Goal: Transaction & Acquisition: Purchase product/service

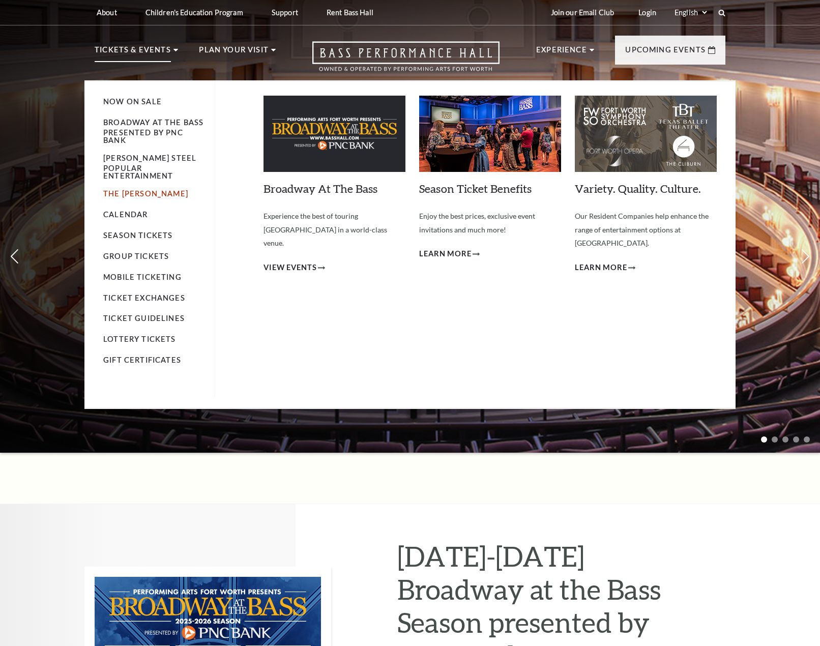
click at [119, 189] on link "The Cliburn" at bounding box center [145, 193] width 85 height 9
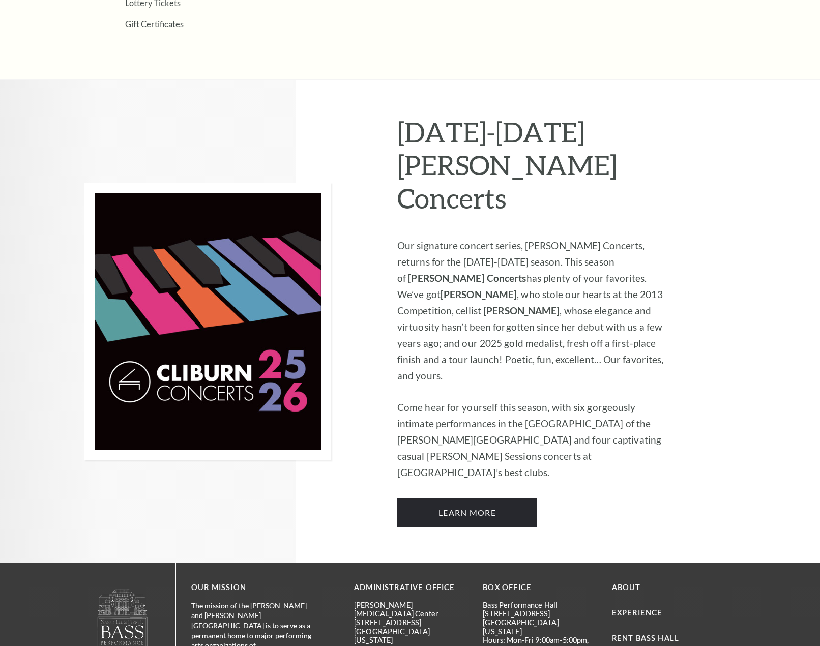
scroll to position [560, 0]
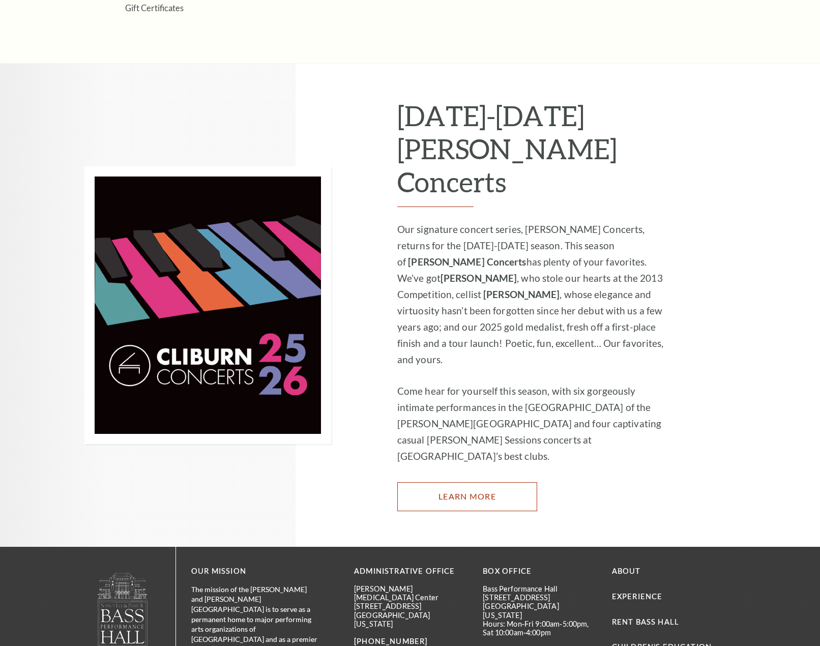
click at [418, 482] on link "Learn More" at bounding box center [467, 496] width 140 height 28
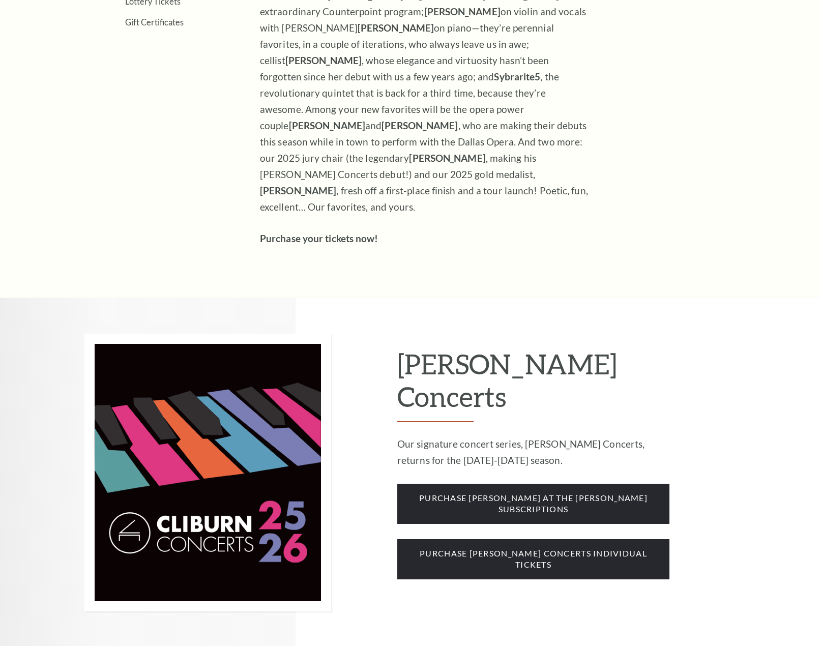
scroll to position [560, 0]
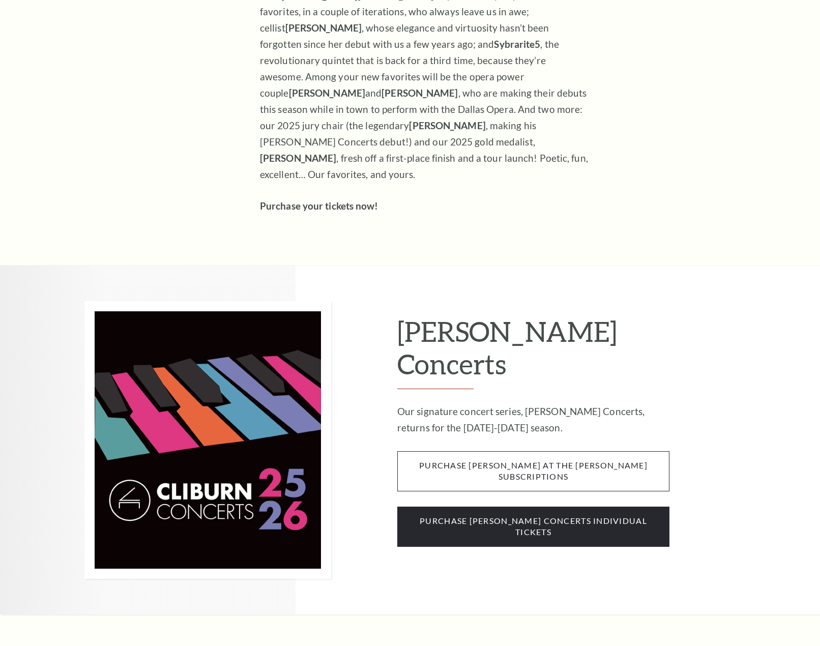
click at [493, 451] on span "purchase cliburn at the kimbell subscriptions" at bounding box center [533, 471] width 272 height 40
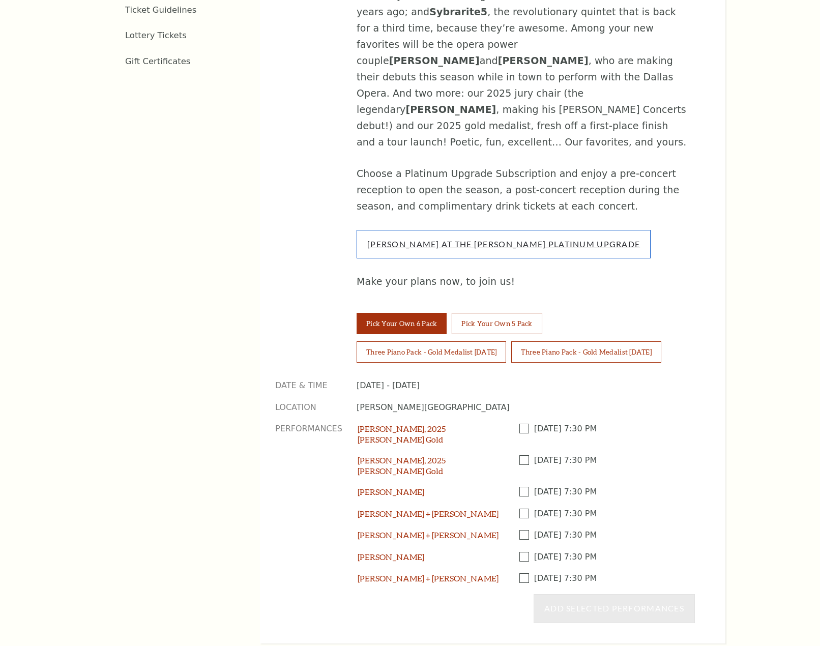
scroll to position [712, 0]
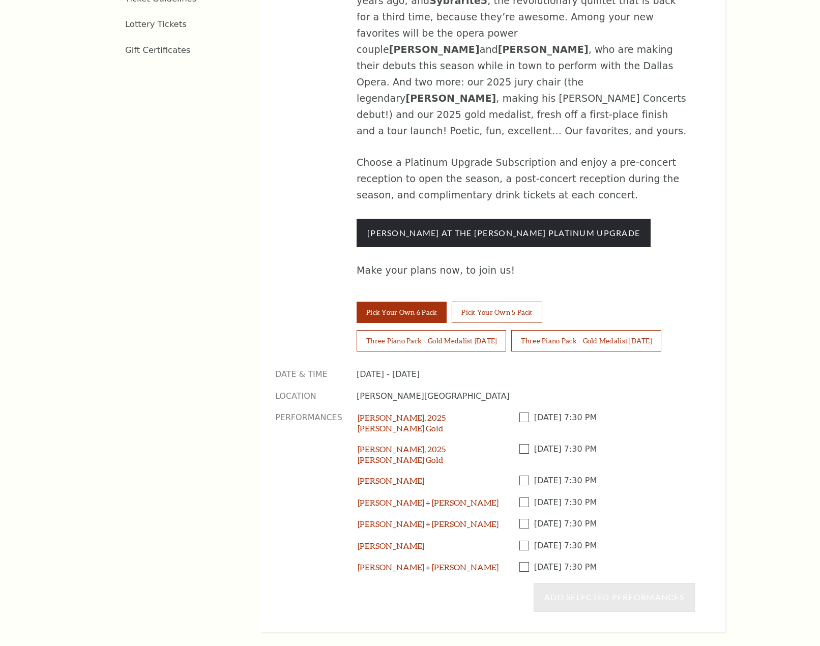
click at [523, 413] on span at bounding box center [527, 418] width 15 height 10
click at [0, 0] on input "checkbox" at bounding box center [0, 0] width 0 height 0
click at [525, 476] on span at bounding box center [527, 481] width 15 height 10
click at [0, 0] on input "checkbox" at bounding box center [0, 0] width 0 height 0
click at [523, 498] on span at bounding box center [527, 503] width 15 height 10
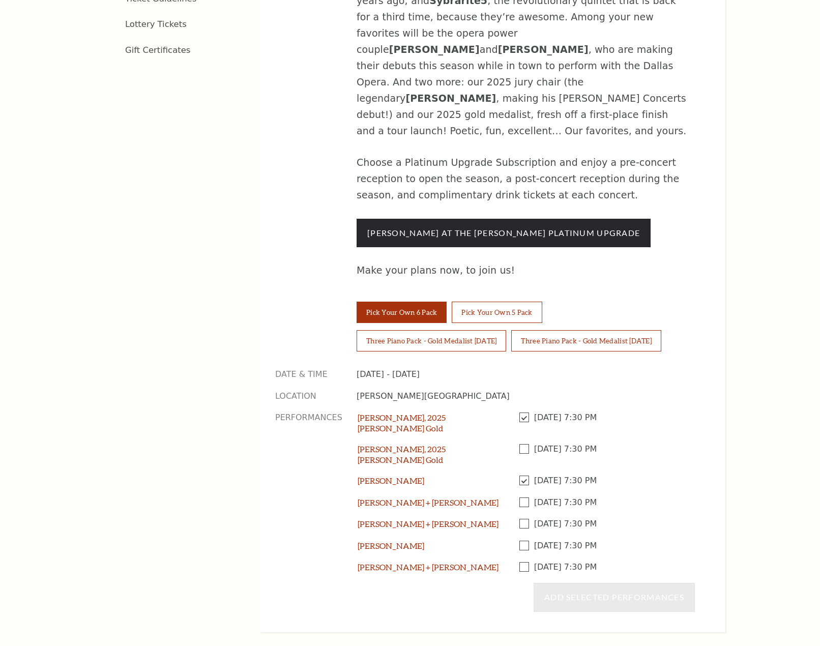
click at [0, 0] on input "checkbox" at bounding box center [0, 0] width 0 height 0
click at [522, 519] on span at bounding box center [527, 524] width 15 height 10
click at [0, 0] on input "checkbox" at bounding box center [0, 0] width 0 height 0
click at [524, 541] on span at bounding box center [527, 546] width 15 height 10
click at [0, 0] on input "checkbox" at bounding box center [0, 0] width 0 height 0
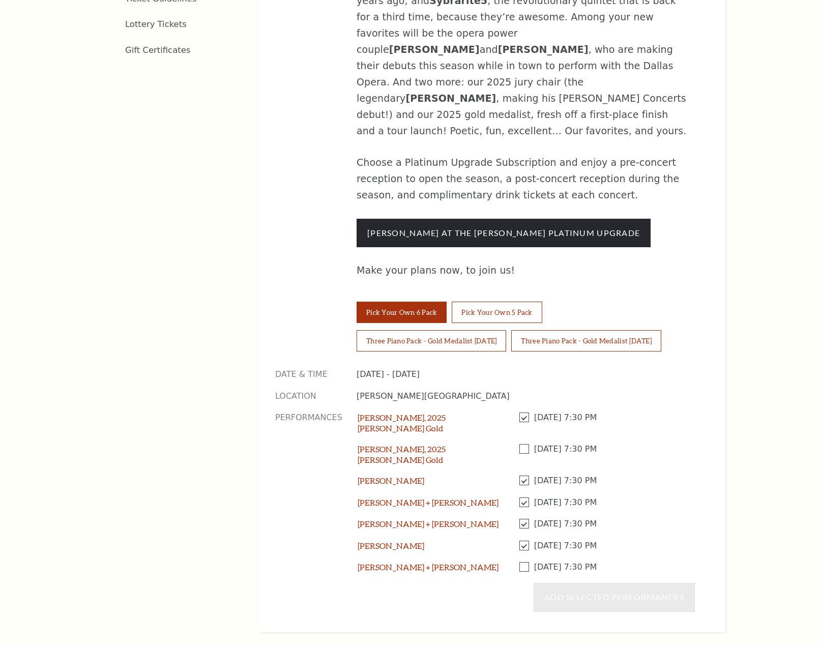
click at [526, 562] on span at bounding box center [527, 567] width 15 height 10
click at [0, 0] on input "checkbox" at bounding box center [0, 0] width 0 height 0
click at [688, 583] on button "Add Selected Performances" at bounding box center [614, 597] width 161 height 28
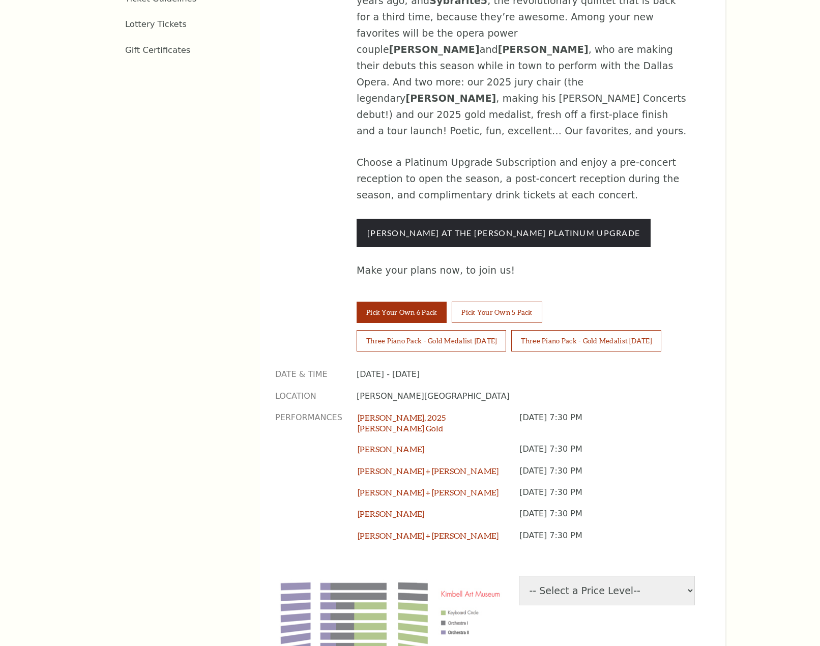
scroll to position [865, 0]
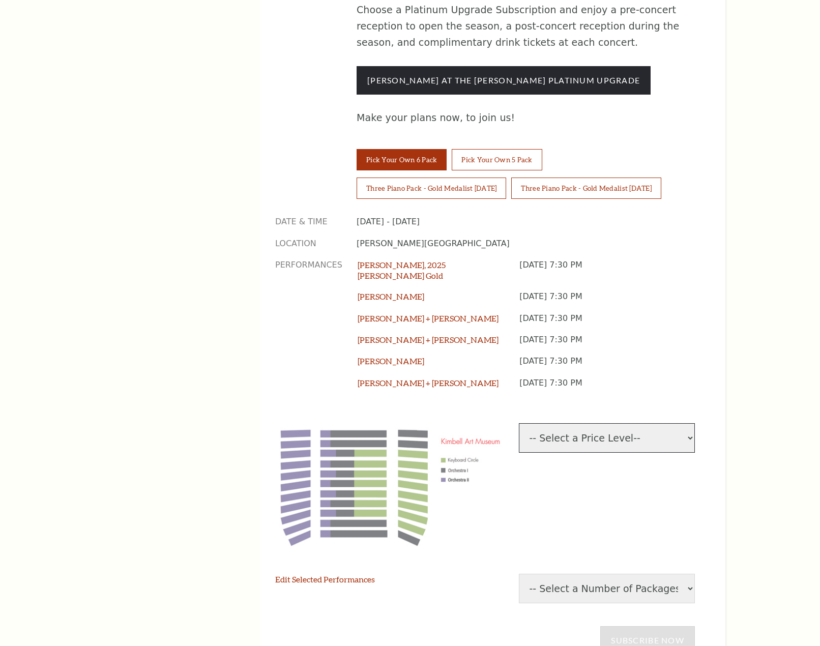
click at [645, 423] on select "-- Select a Price Level-- $53.34 Keyboard Circle $38.34 Orchestra I $21.68 Orch…" at bounding box center [607, 438] width 177 height 30
select select "[object Object]"
click at [519, 423] on select "-- Select a Price Level-- $53.34 Keyboard Circle $38.34 Orchestra I $21.68 Orch…" at bounding box center [607, 438] width 177 height 30
click at [633, 574] on select "-- Select a Number of Packages-- 1 2 3 4 5 6 7 8 9" at bounding box center [607, 589] width 177 height 30
select select "1"
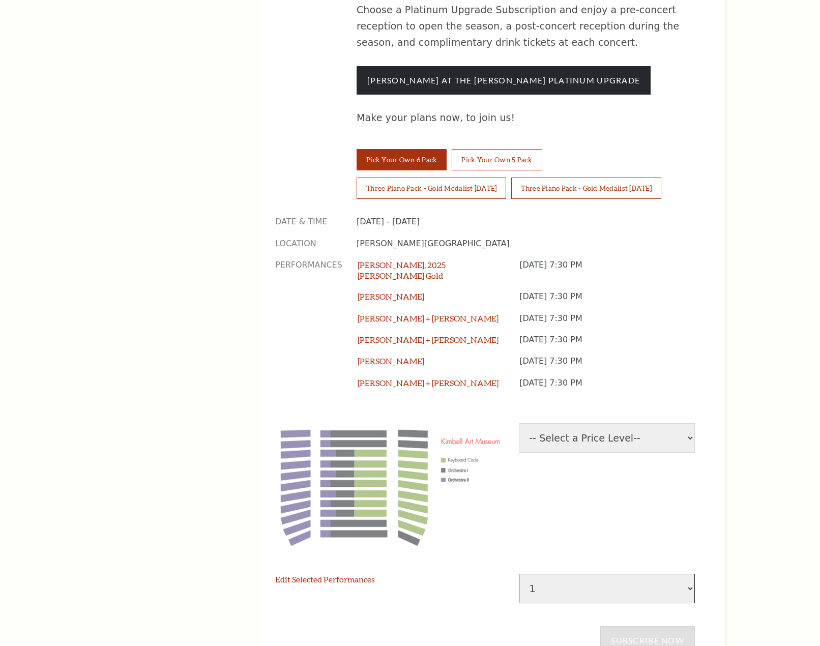
click at [519, 574] on select "-- Select a Number of Packages-- 1 2 3 4 5 6 7 8 9" at bounding box center [607, 589] width 177 height 30
click at [655, 626] on link "Subscribe Now" at bounding box center [647, 640] width 95 height 28
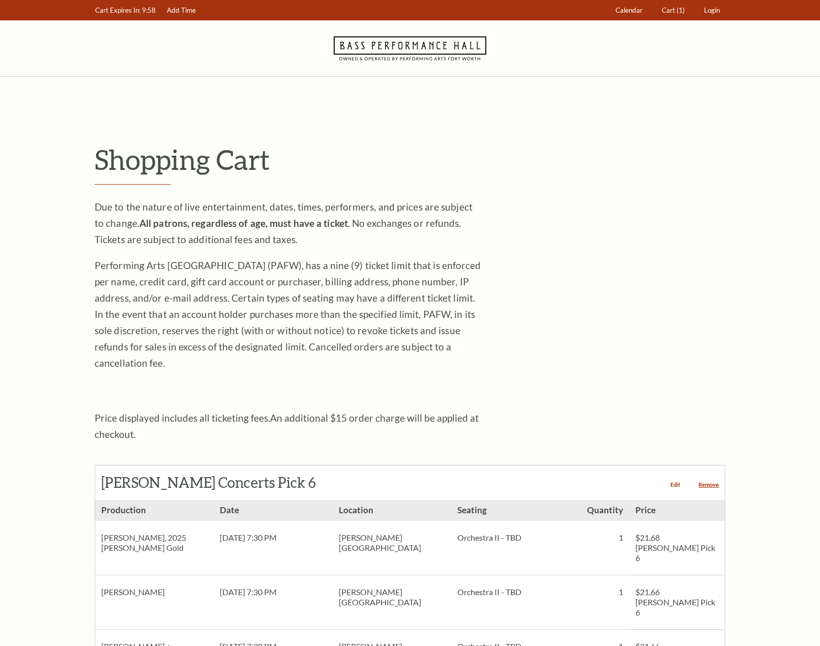
click at [672, 482] on link "Edit" at bounding box center [676, 485] width 10 height 6
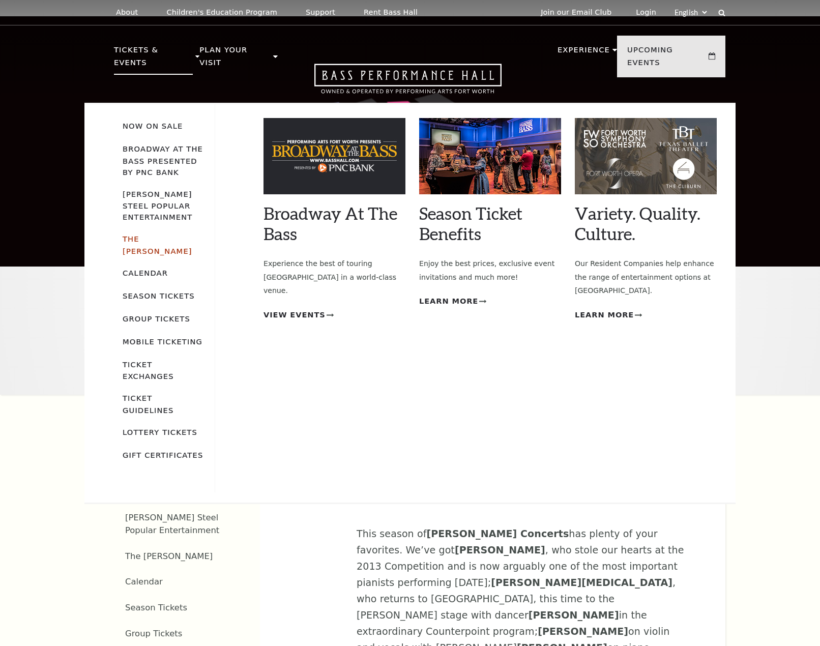
click at [151, 235] on link "The [PERSON_NAME]" at bounding box center [158, 245] width 70 height 21
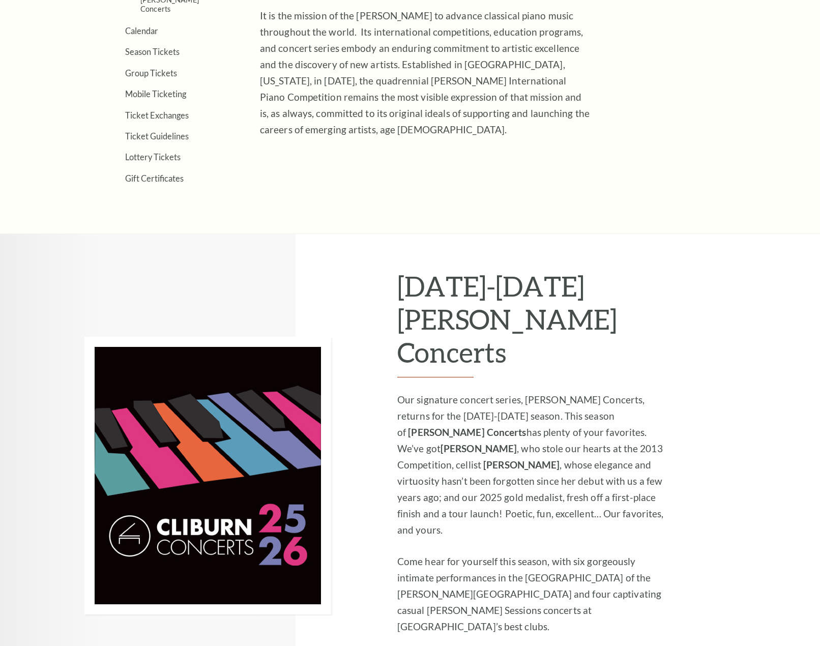
scroll to position [458, 0]
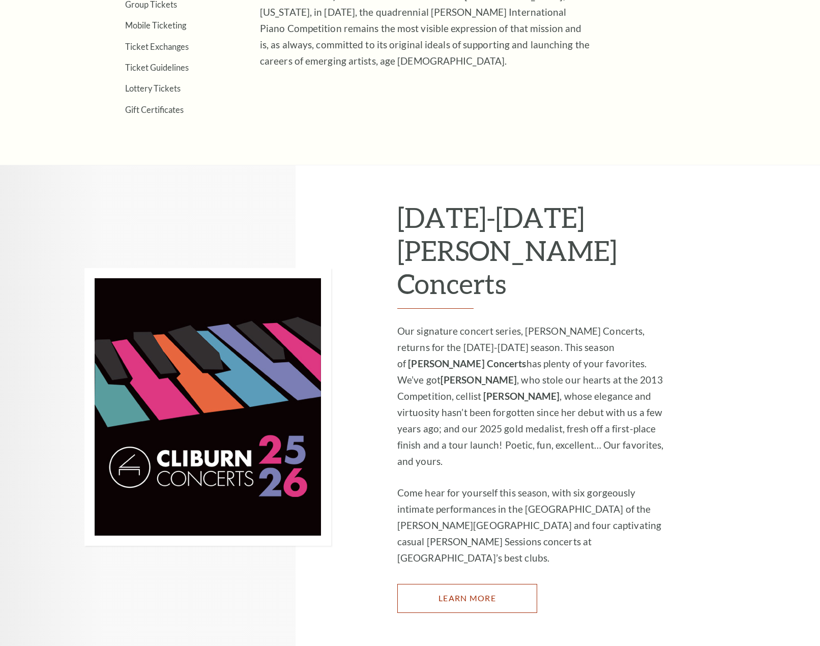
click at [458, 584] on link "Learn More" at bounding box center [467, 598] width 140 height 28
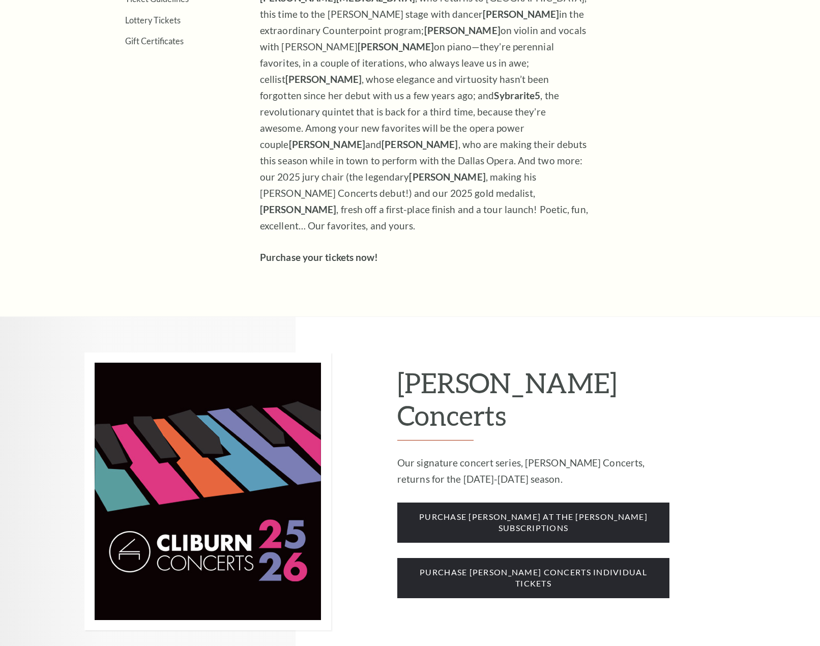
scroll to position [509, 0]
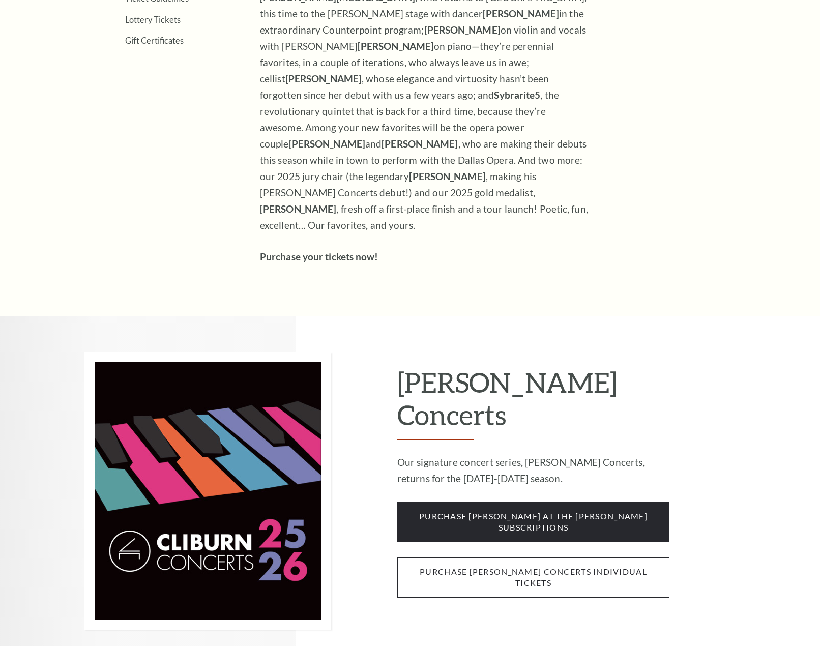
click at [494, 558] on span "purchase cliburn concerts individual tickets" at bounding box center [533, 578] width 272 height 40
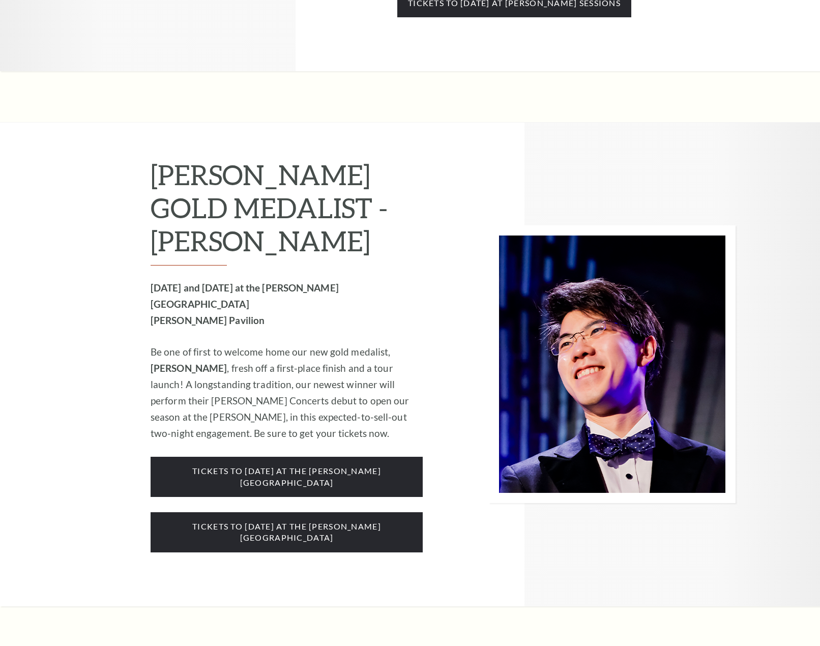
scroll to position [1425, 0]
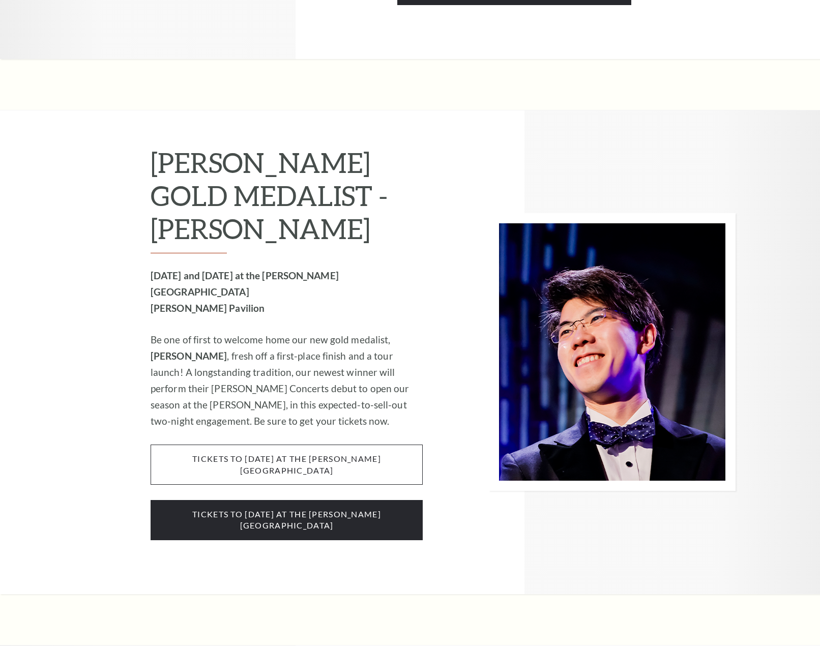
click at [300, 445] on span "tickets to Wednesday, october 1 at the kimbell art museum" at bounding box center [287, 465] width 272 height 40
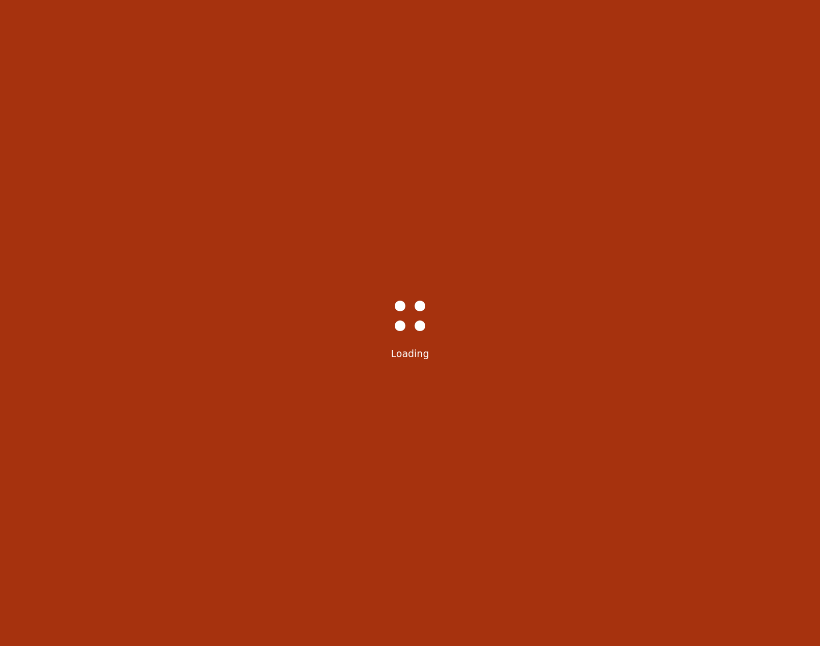
scroll to position [25, 0]
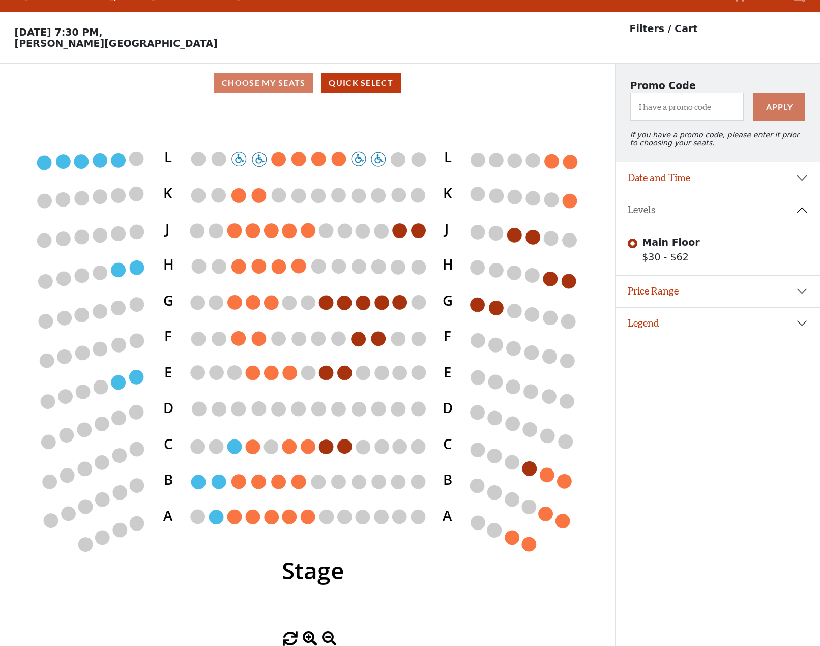
click at [493, 312] on circle at bounding box center [497, 308] width 14 height 14
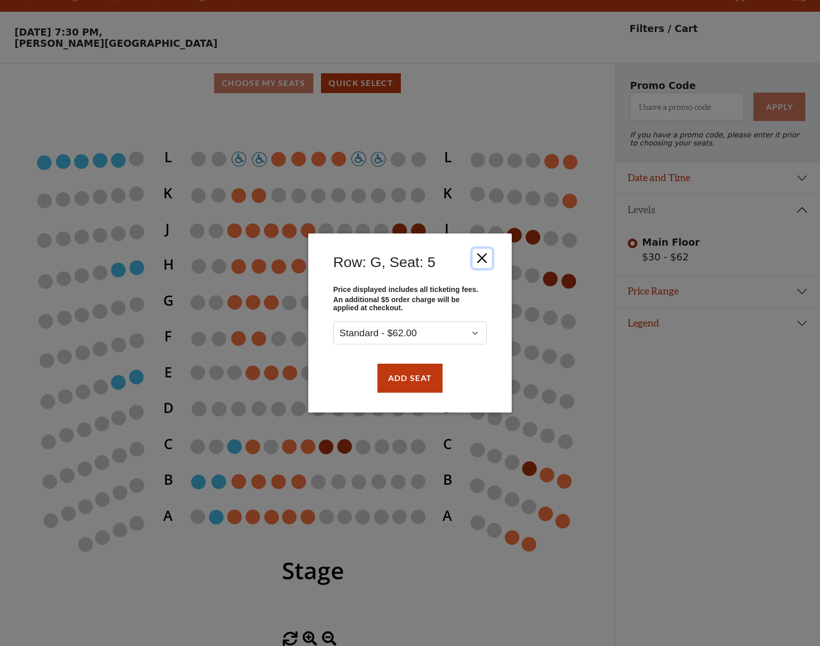
click at [477, 257] on button "Close" at bounding box center [482, 258] width 19 height 19
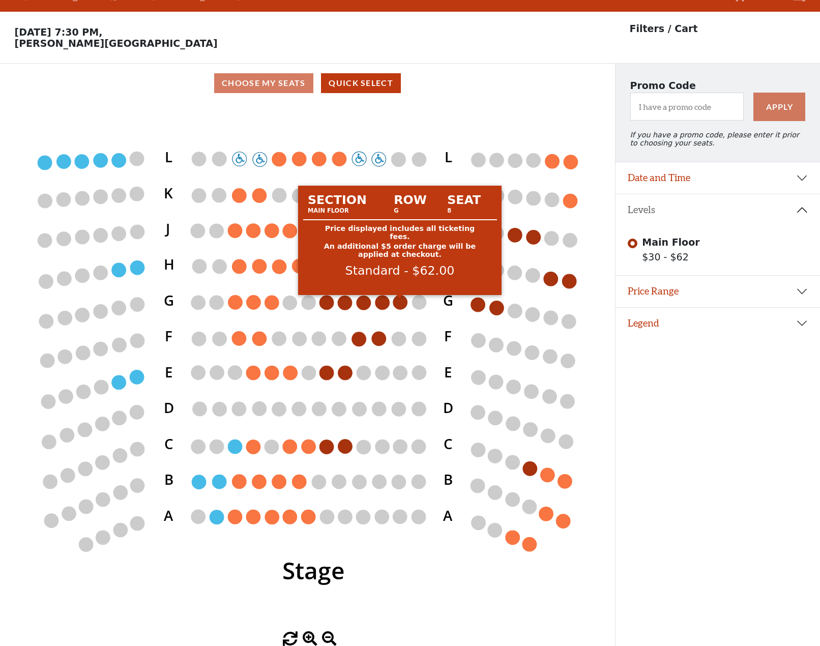
click at [397, 304] on circle at bounding box center [400, 302] width 14 height 14
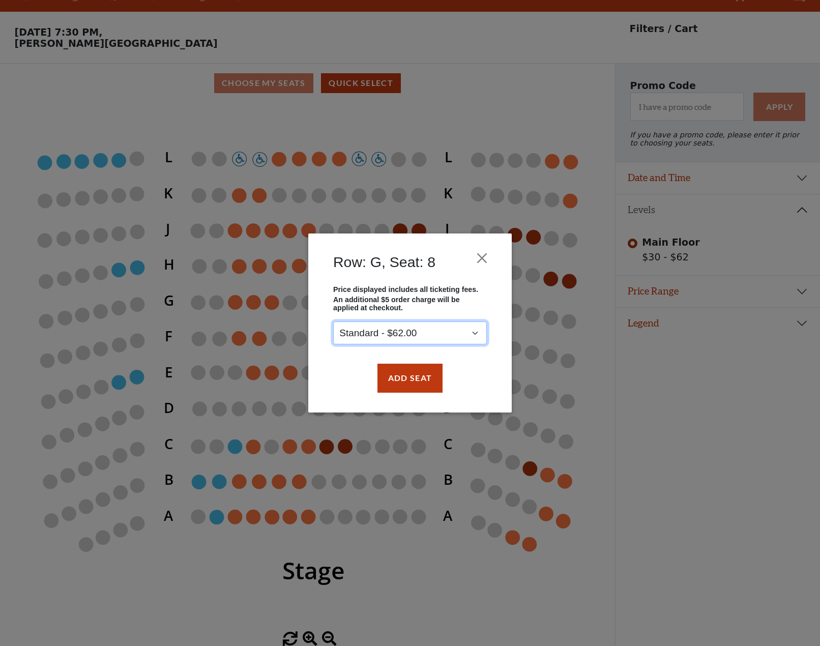
click at [480, 328] on select "Standard - $62.00" at bounding box center [410, 333] width 154 height 23
click at [477, 330] on select "Standard - $62.00" at bounding box center [410, 333] width 154 height 23
click at [486, 257] on button "Close" at bounding box center [482, 258] width 19 height 19
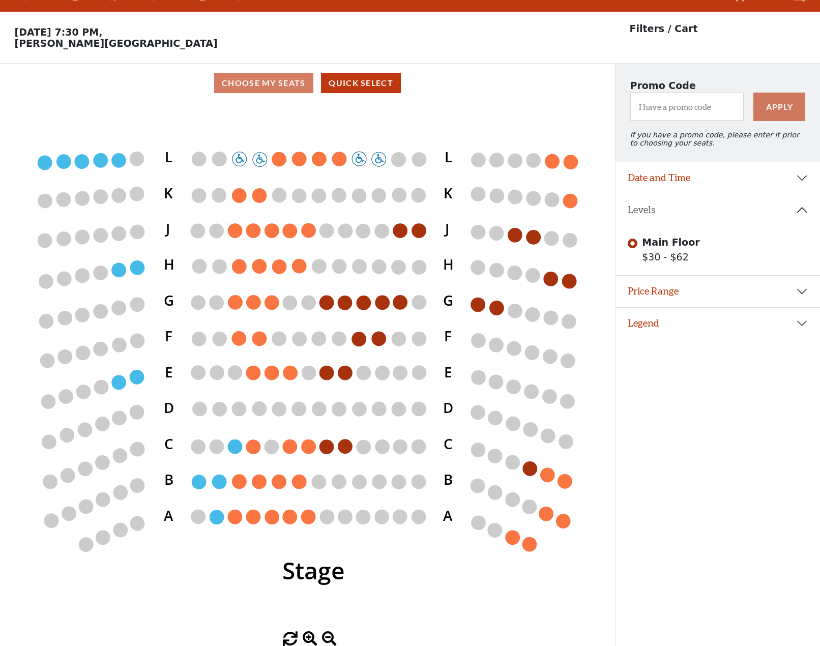
click at [402, 304] on circle at bounding box center [400, 302] width 14 height 14
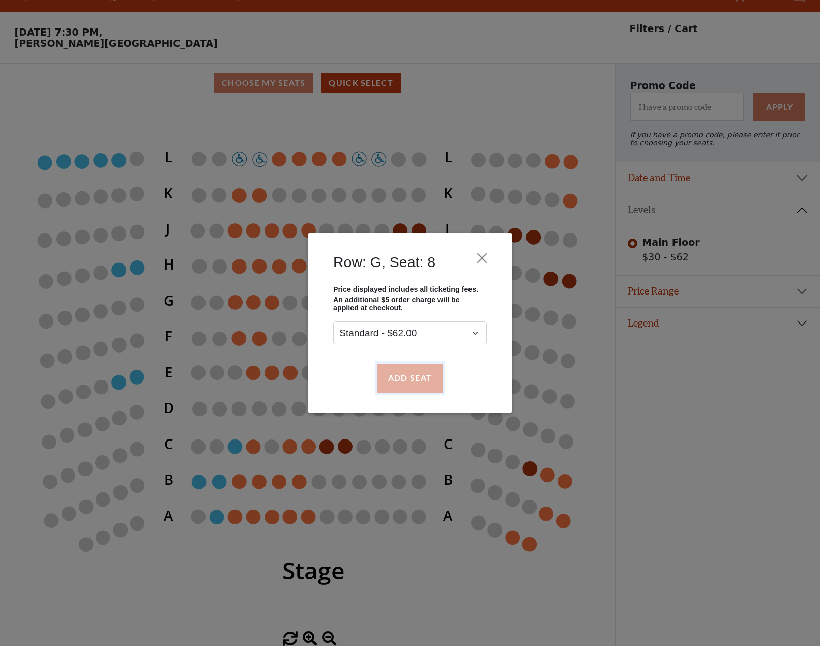
click at [412, 376] on button "Add Seat" at bounding box center [410, 378] width 65 height 28
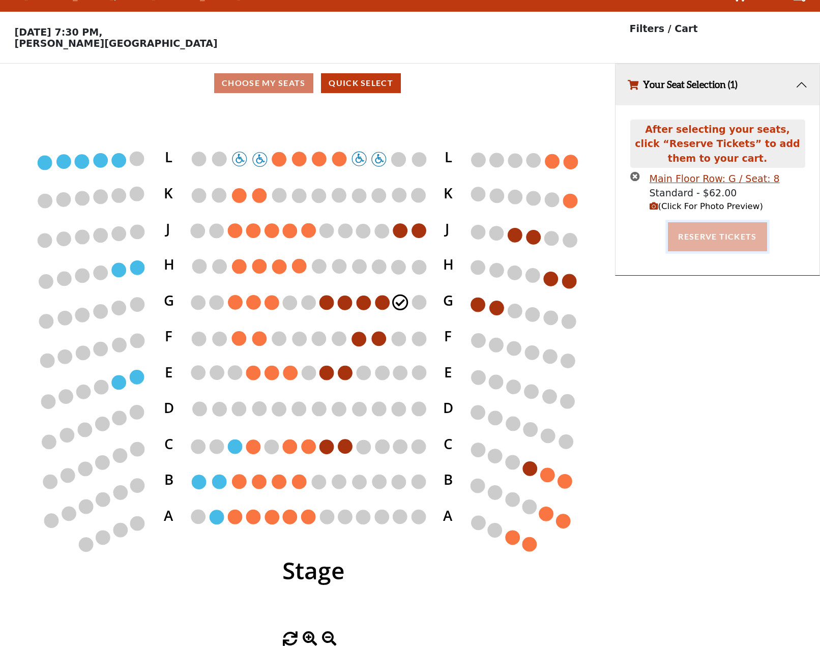
click at [730, 239] on button "Reserve Tickets" at bounding box center [717, 236] width 99 height 28
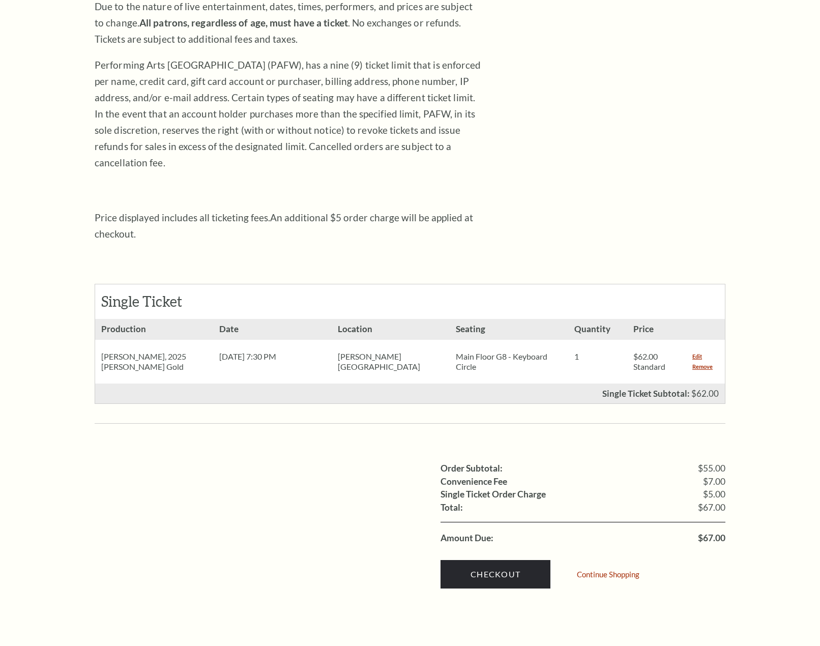
scroll to position [204, 0]
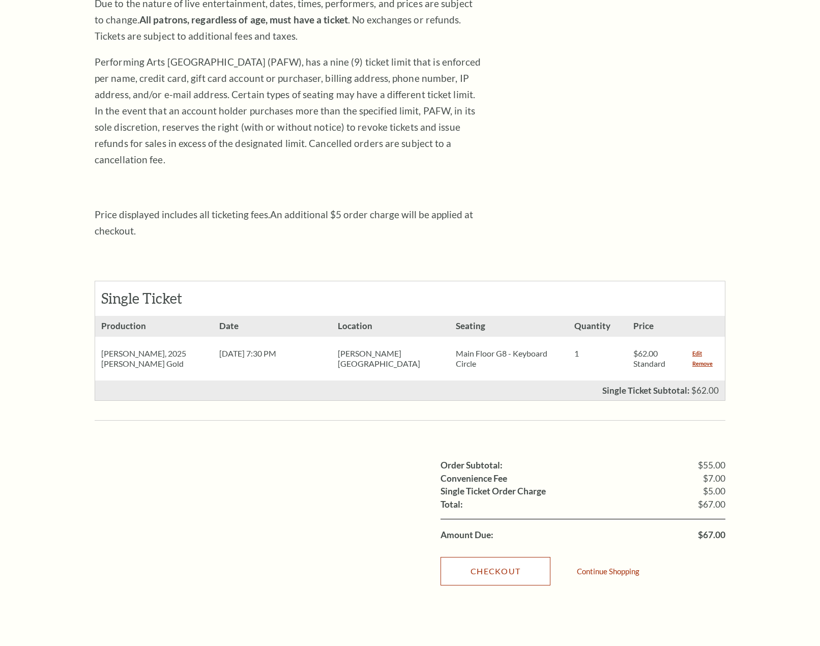
click at [465, 561] on link "Checkout" at bounding box center [496, 571] width 110 height 28
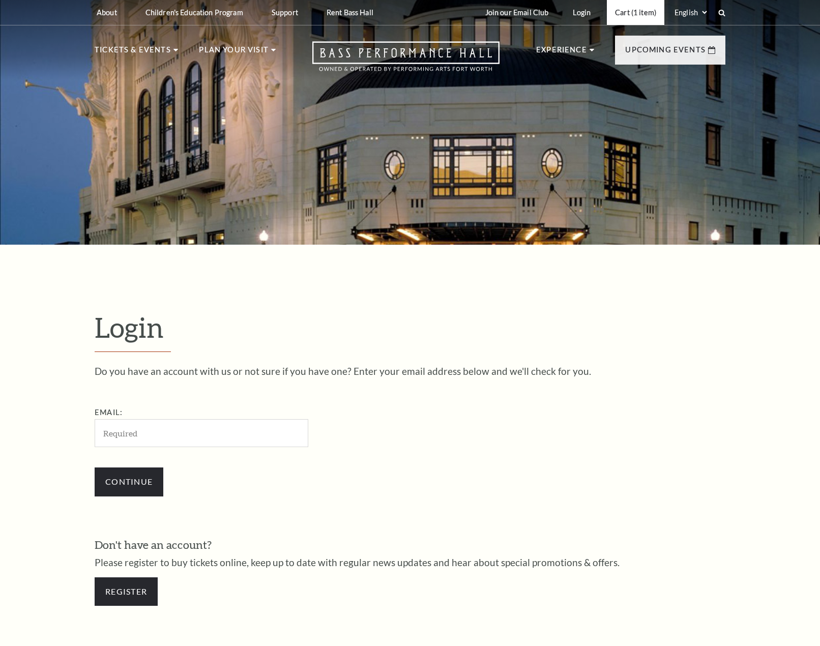
click at [624, 6] on link "Cart (1 item)" at bounding box center [636, 12] width 58 height 25
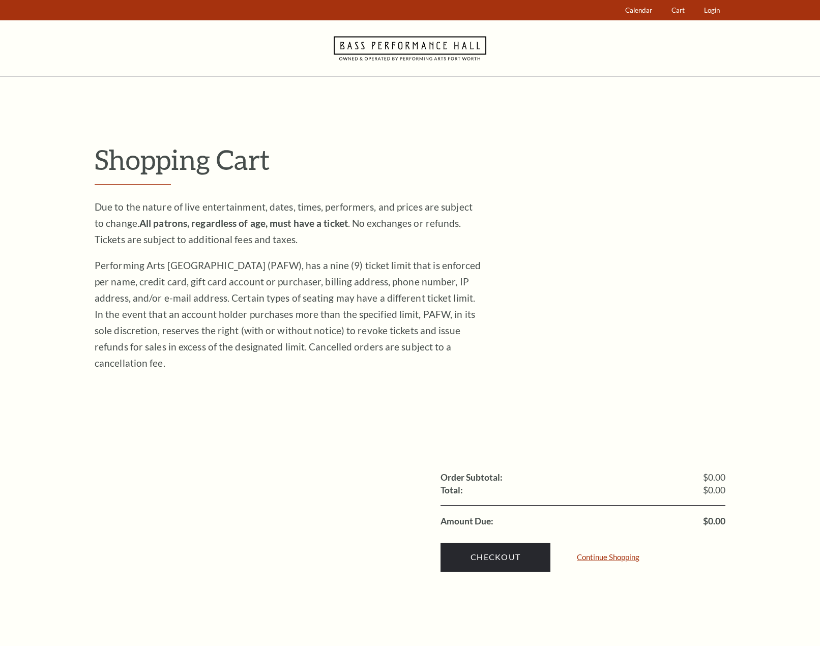
click at [594, 554] on link "Continue Shopping" at bounding box center [608, 558] width 63 height 8
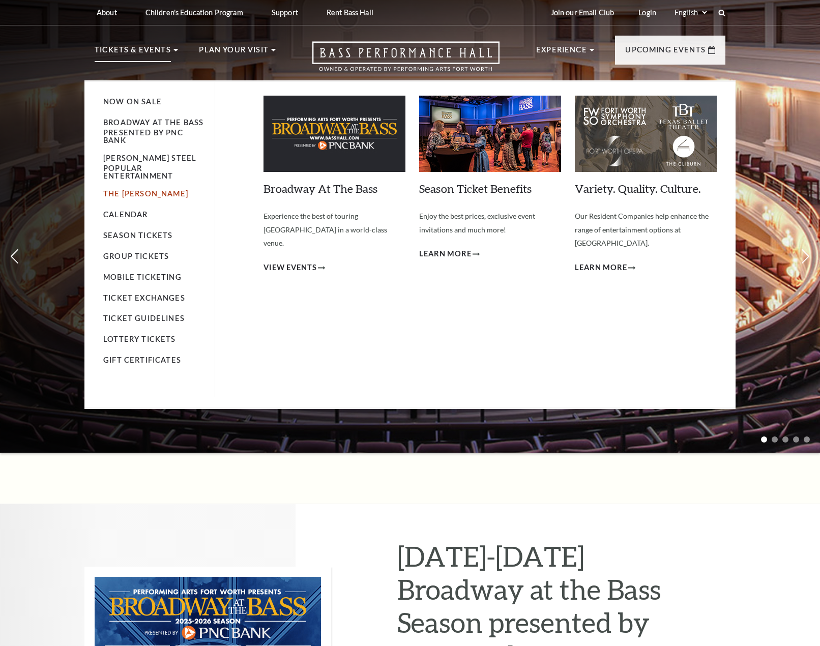
click at [123, 189] on link "The [PERSON_NAME]" at bounding box center [145, 193] width 85 height 9
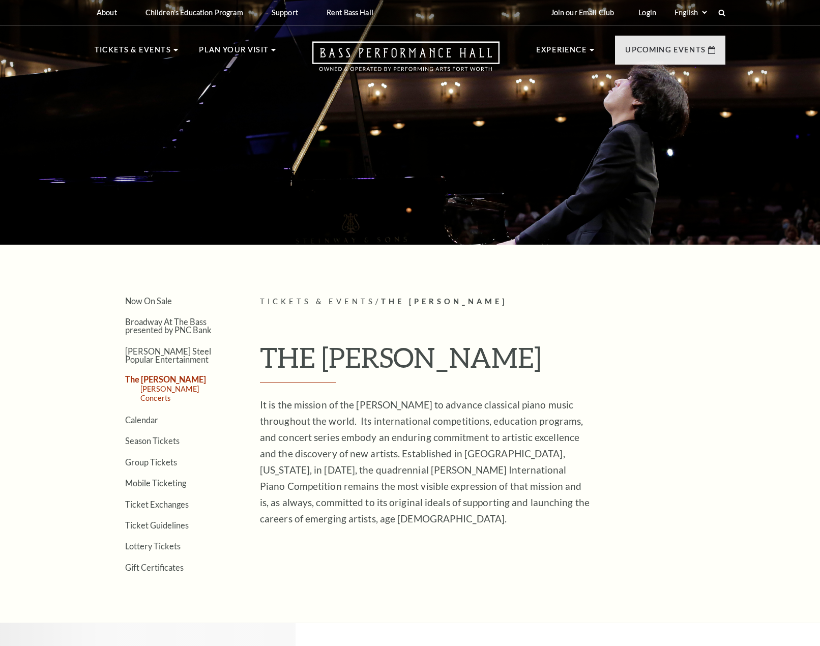
click at [170, 391] on link "[PERSON_NAME] Concerts" at bounding box center [169, 393] width 59 height 17
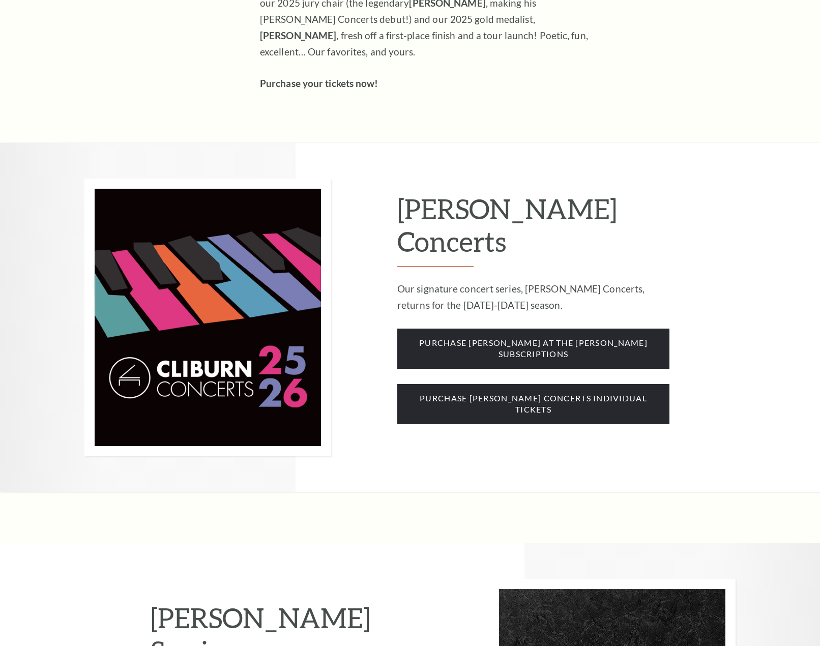
scroll to position [611, 0]
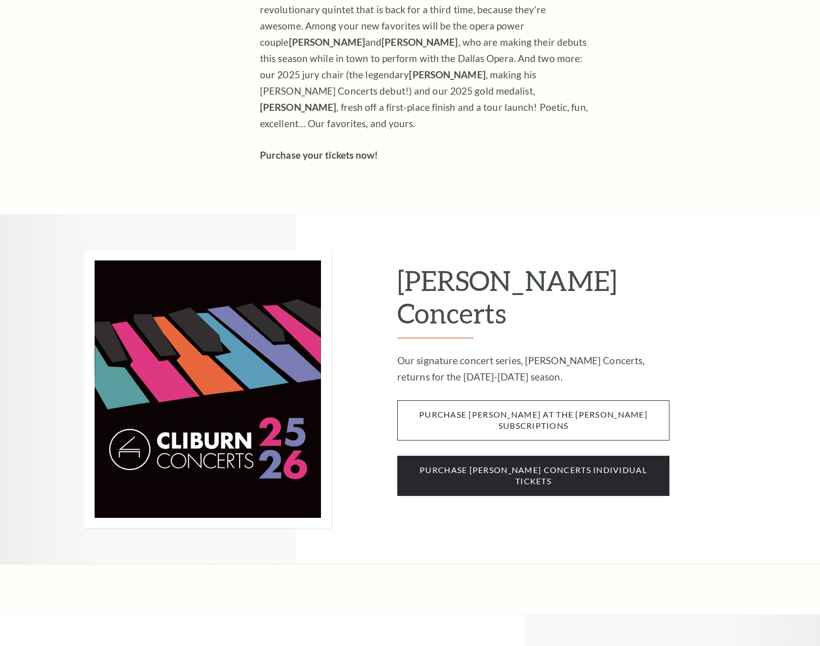
click at [571, 400] on span "purchase [PERSON_NAME] at the [PERSON_NAME] subscriptions" at bounding box center [533, 420] width 272 height 40
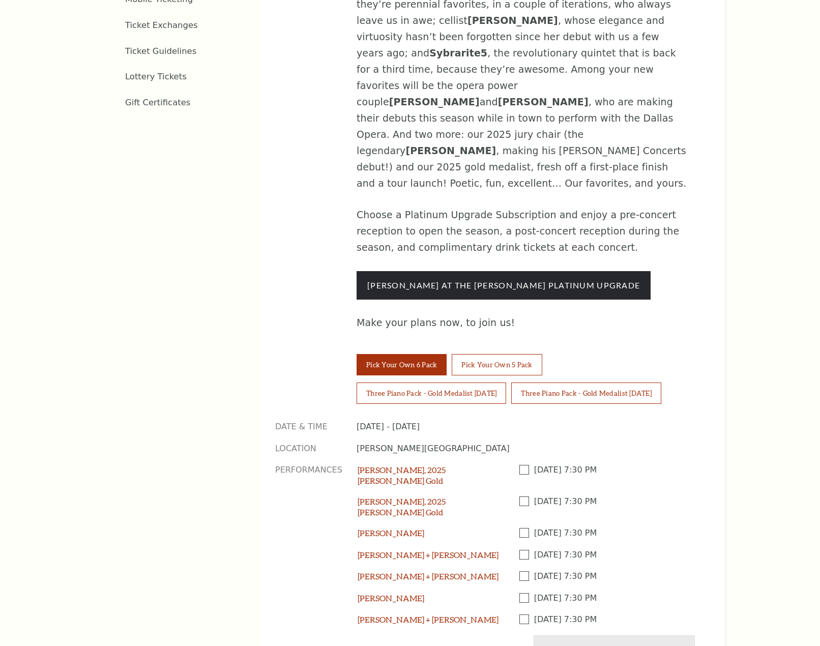
scroll to position [662, 0]
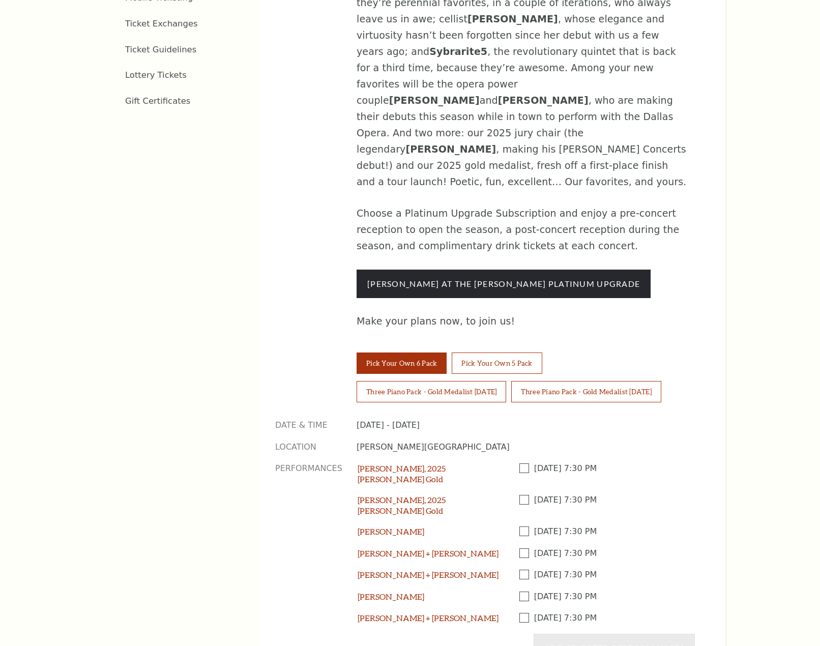
click at [523, 464] on span at bounding box center [527, 469] width 15 height 10
click at [0, 0] on input "checkbox" at bounding box center [0, 0] width 0 height 0
click at [524, 527] on span at bounding box center [527, 532] width 15 height 10
click at [0, 0] on input "checkbox" at bounding box center [0, 0] width 0 height 0
drag, startPoint x: 524, startPoint y: 432, endPoint x: 524, endPoint y: 444, distance: 11.7
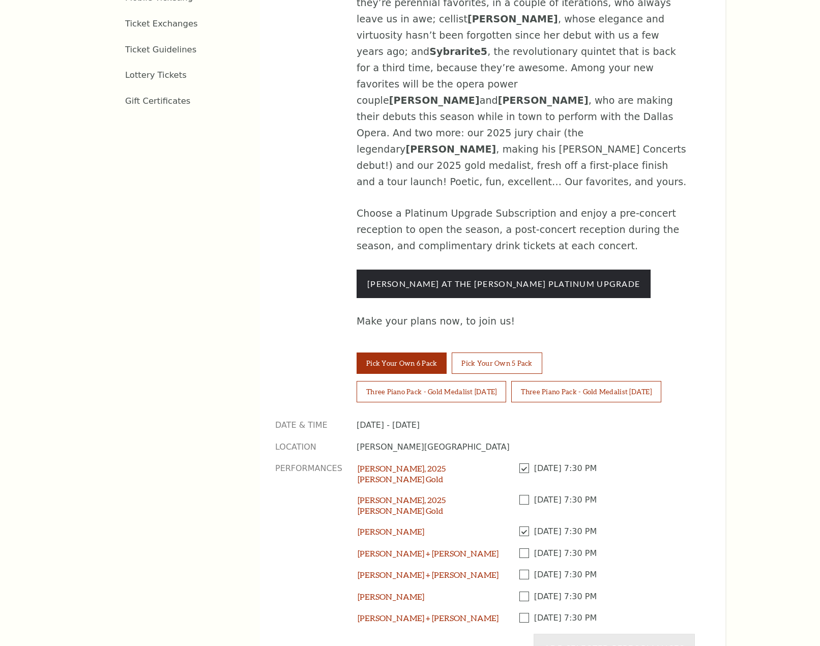
click at [524, 549] on span at bounding box center [527, 554] width 15 height 10
click at [0, 0] on input "checkbox" at bounding box center [0, 0] width 0 height 0
click at [524, 570] on span at bounding box center [527, 575] width 15 height 10
click at [0, 0] on input "checkbox" at bounding box center [0, 0] width 0 height 0
click at [525, 591] on div "[DATE] 7:30 PM" at bounding box center [608, 601] width 176 height 21
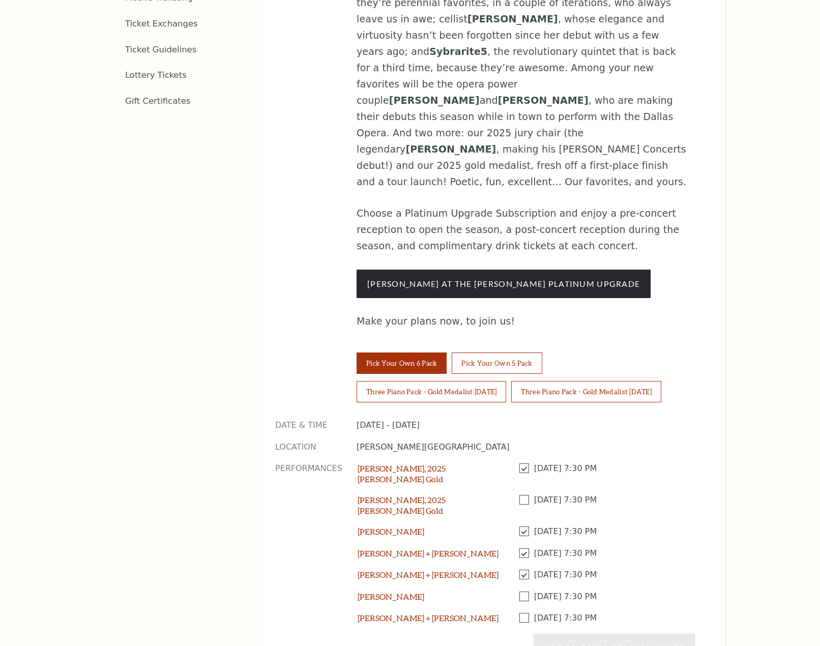
click at [525, 592] on span at bounding box center [527, 597] width 15 height 10
click at [0, 0] on input "checkbox" at bounding box center [0, 0] width 0 height 0
click at [524, 495] on div "Aristo Sham, 2025 Cliburn Gold Wednesday October 1 2025, 7:30 PM Aristo Sham, 2…" at bounding box center [526, 548] width 337 height 171
click at [527, 613] on span at bounding box center [527, 618] width 15 height 10
click at [0, 0] on input "checkbox" at bounding box center [0, 0] width 0 height 0
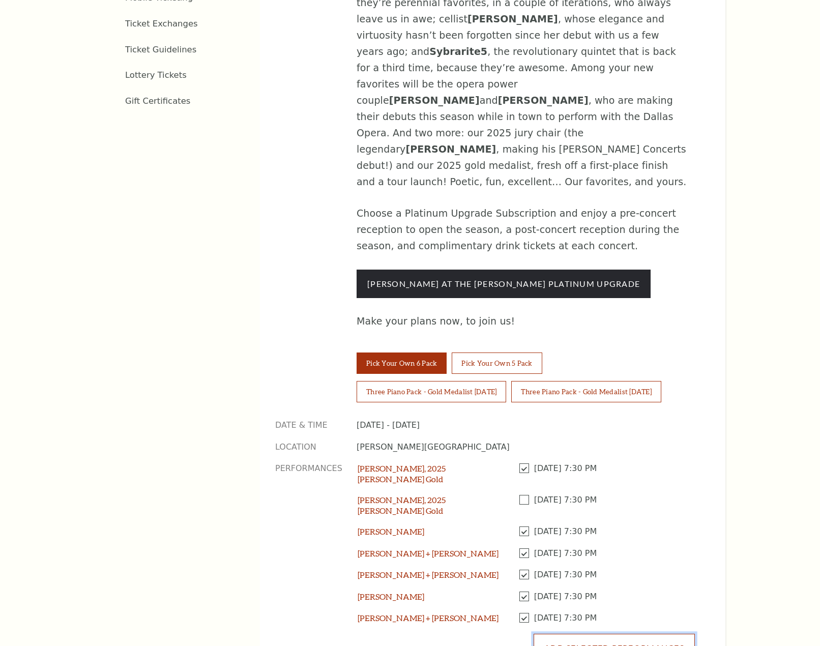
click at [573, 634] on button "Add Selected Performances" at bounding box center [614, 648] width 161 height 28
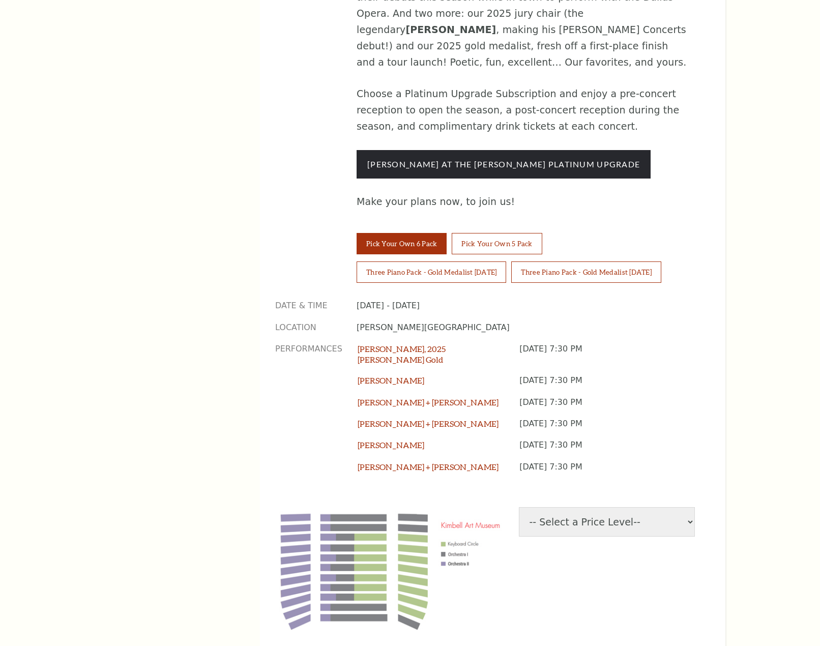
scroll to position [814, 0]
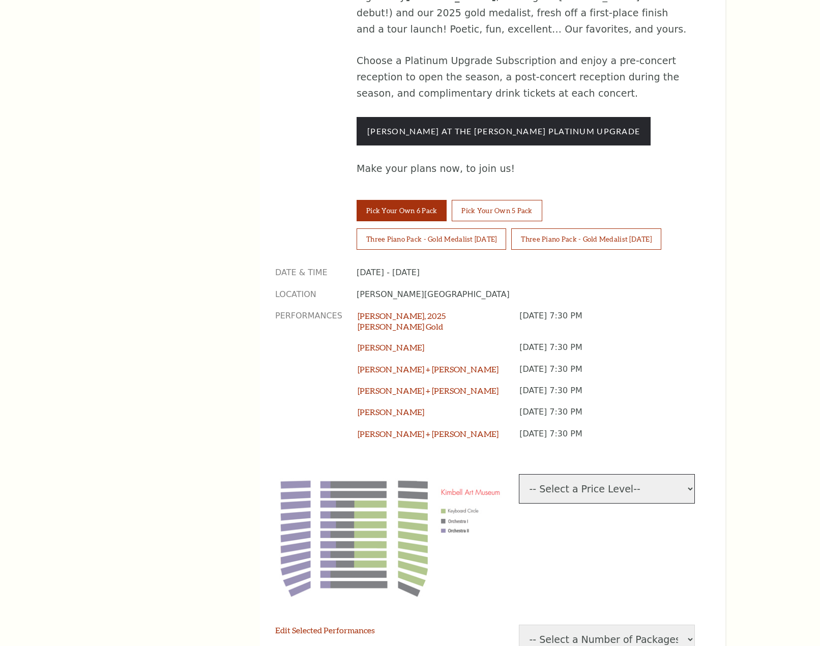
click at [592, 474] on select "-- Select a Price Level-- $53.34 Keyboard Circle $38.34 Orchestra I $21.68 Orch…" at bounding box center [607, 489] width 177 height 30
click at [609, 474] on select "-- Select a Price Level-- $53.34 Keyboard Circle $38.34 Orchestra I $21.68 Orch…" at bounding box center [607, 489] width 177 height 30
select select "[object Object]"
click at [519, 474] on select "-- Select a Price Level-- $53.34 Keyboard Circle $38.34 Orchestra I $21.68 Orch…" at bounding box center [607, 489] width 177 height 30
click at [619, 625] on select "-- Select a Number of Packages-- 1 2 3 4 5 6 7 8 9" at bounding box center [607, 640] width 177 height 30
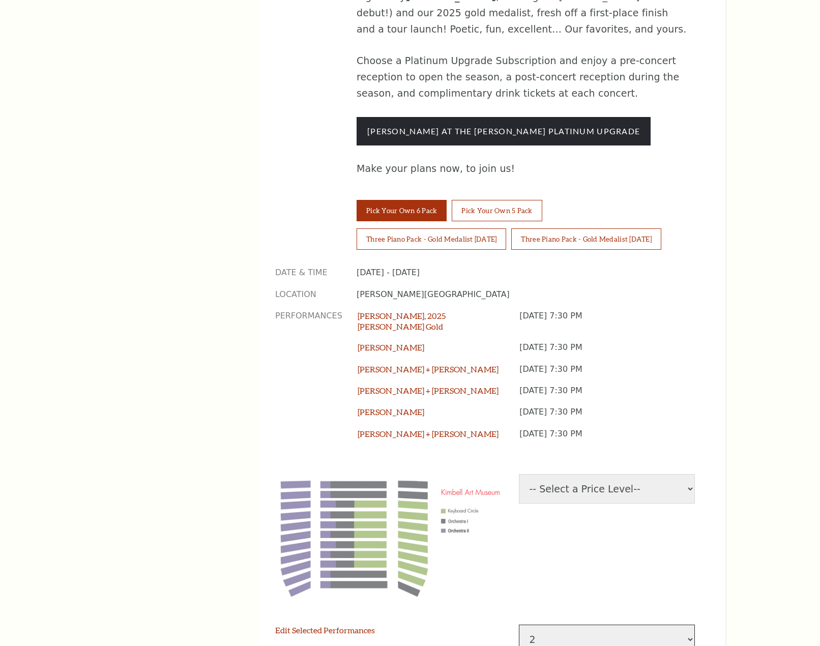
click at [519, 625] on select "-- Select a Number of Packages-- 1 2 3 4 5 6 7 8 9" at bounding box center [607, 640] width 177 height 30
click at [554, 625] on select "-- Select a Number of Packages-- 1 2 3 4 5 6 7 8 9" at bounding box center [607, 640] width 177 height 30
click at [519, 625] on select "-- Select a Number of Packages-- 1 2 3 4 5 6 7 8 9" at bounding box center [607, 640] width 177 height 30
click at [562, 625] on select "-- Select a Number of Packages-- 1 2 3 4 5 6 7 8 9" at bounding box center [607, 640] width 177 height 30
select select "1"
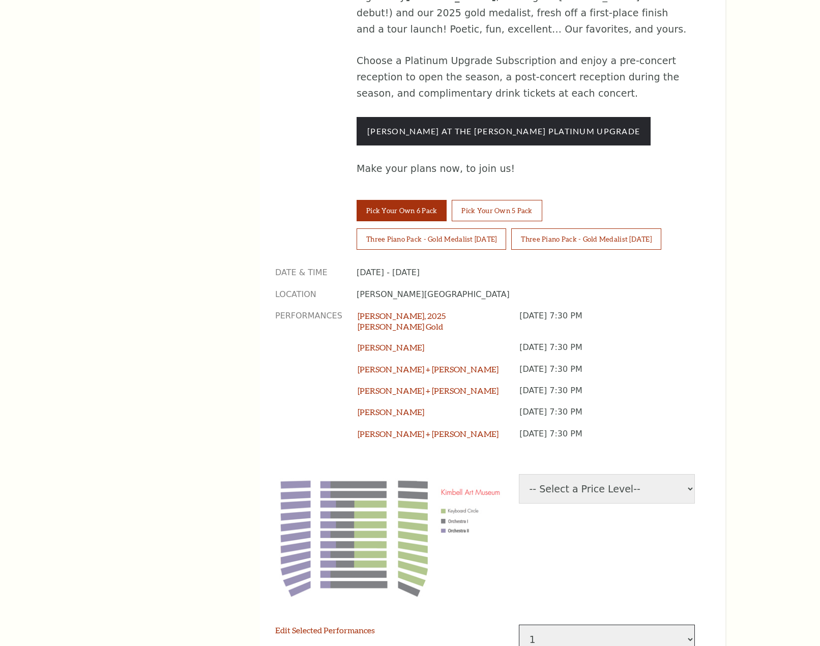
click at [519, 625] on select "-- Select a Number of Packages-- 1 2 3 4 5 6 7 8 9" at bounding box center [607, 640] width 177 height 30
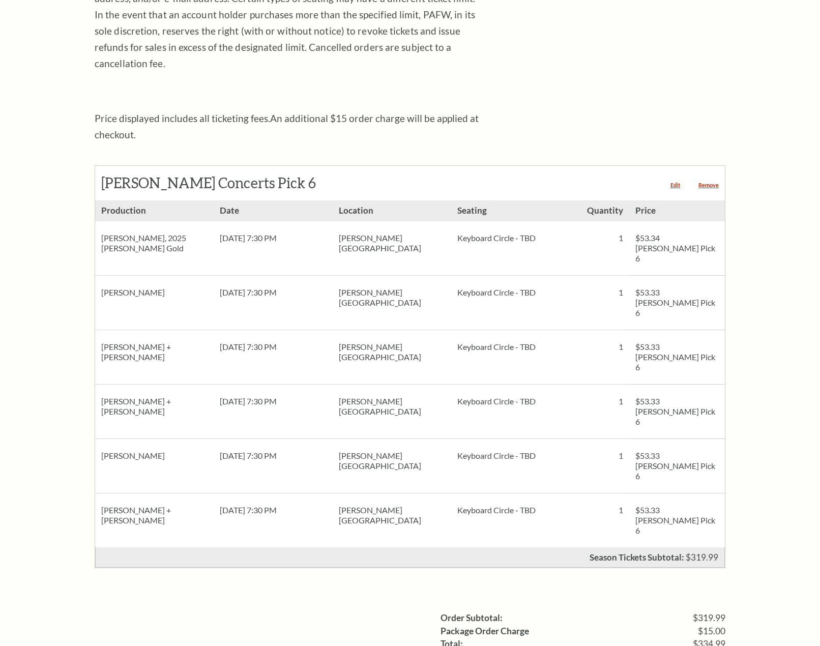
scroll to position [458, 0]
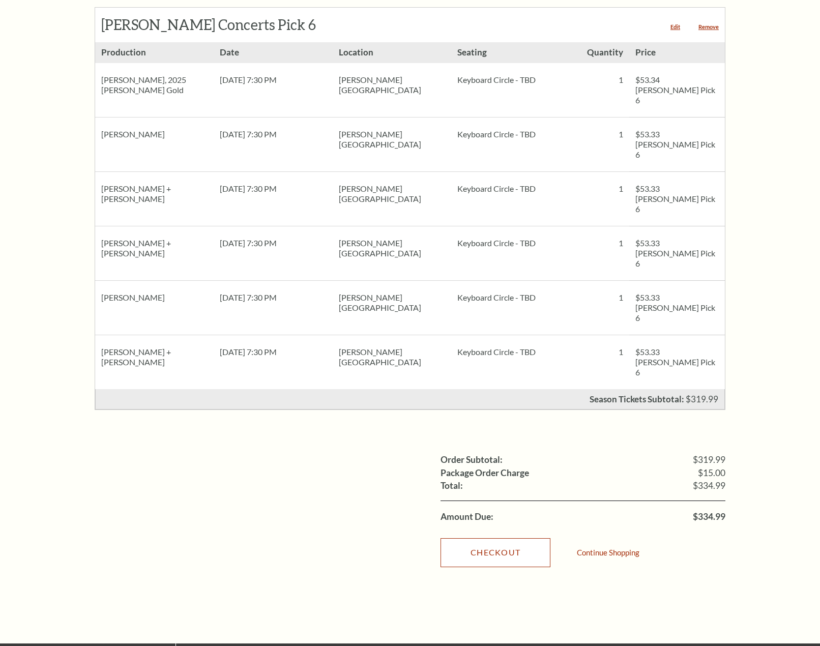
click at [496, 538] on link "Checkout" at bounding box center [496, 552] width 110 height 28
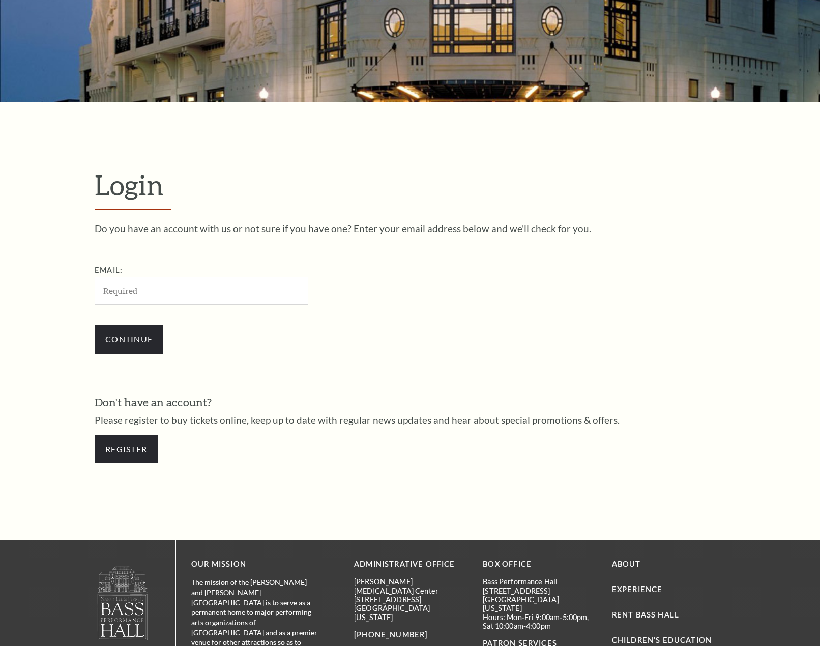
scroll to position [36, 0]
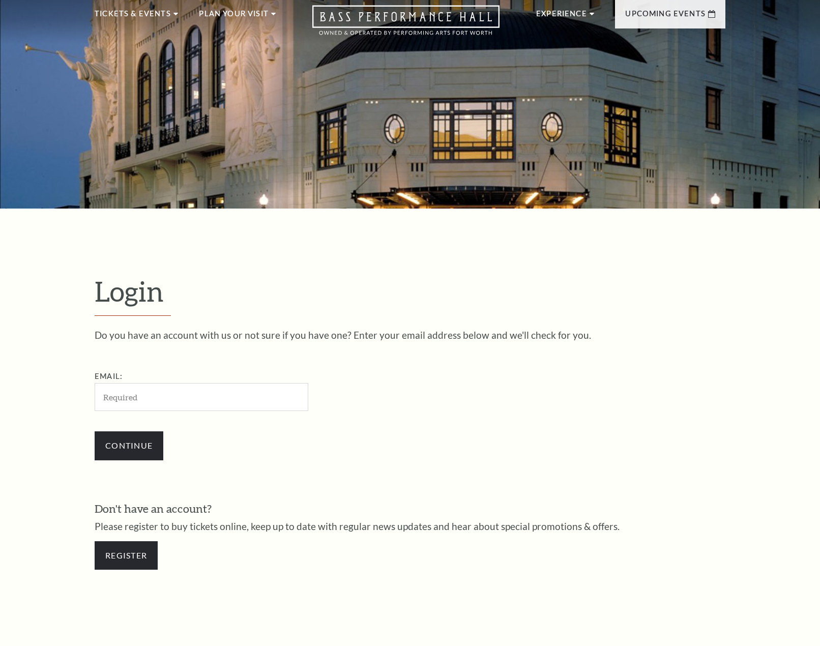
click at [173, 396] on input "Email:" at bounding box center [202, 397] width 214 height 28
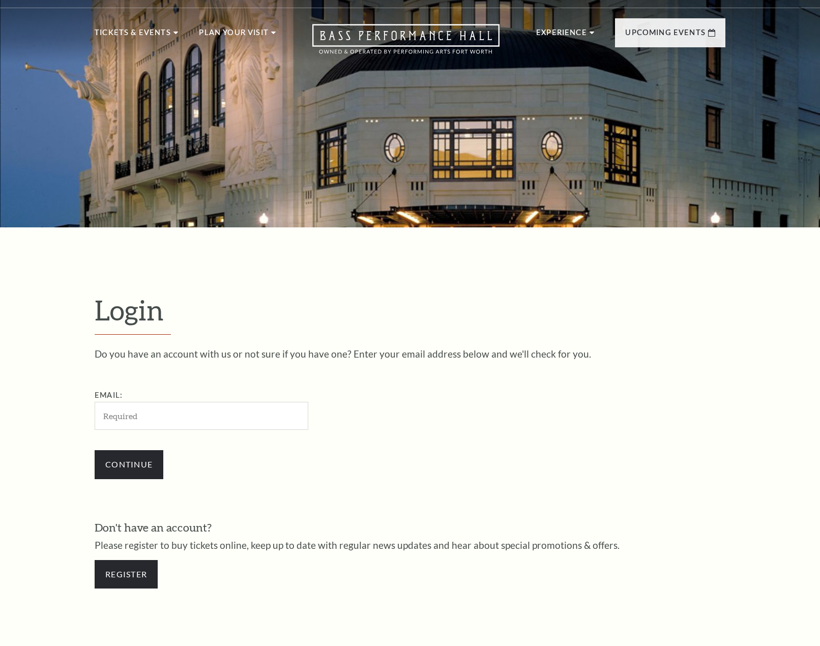
scroll to position [0, 0]
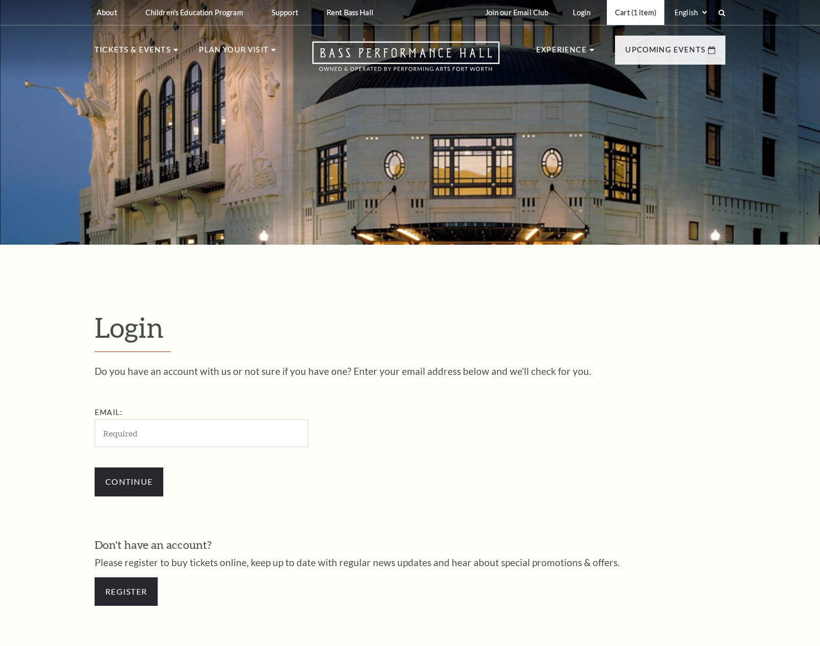
click at [637, 11] on link "Cart (1 item)" at bounding box center [636, 12] width 58 height 25
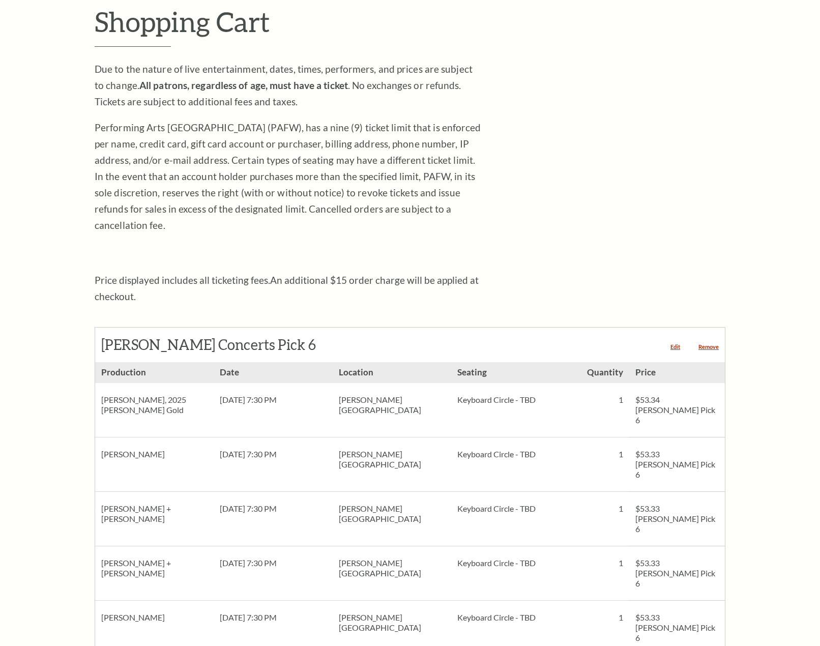
scroll to position [153, 0]
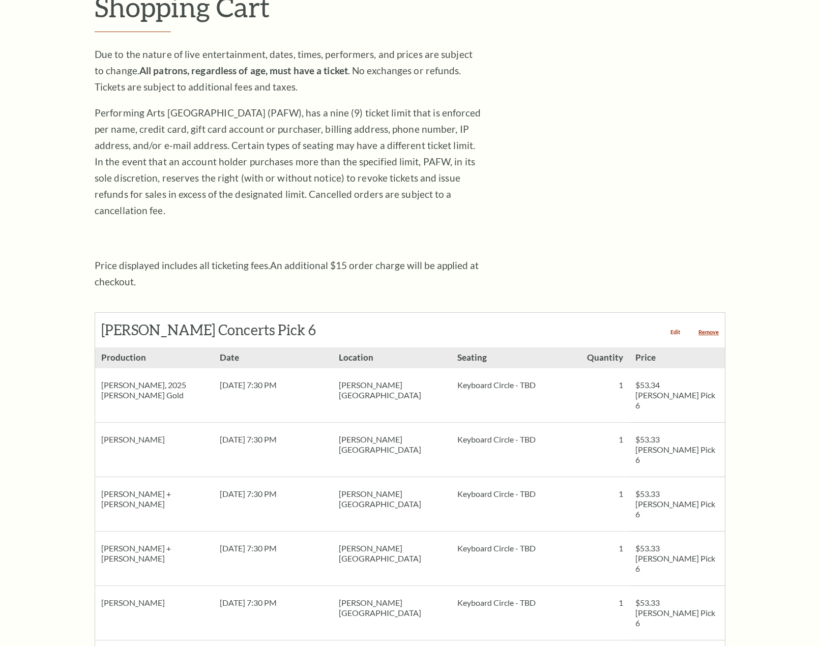
click at [675, 329] on link "Edit" at bounding box center [676, 332] width 10 height 6
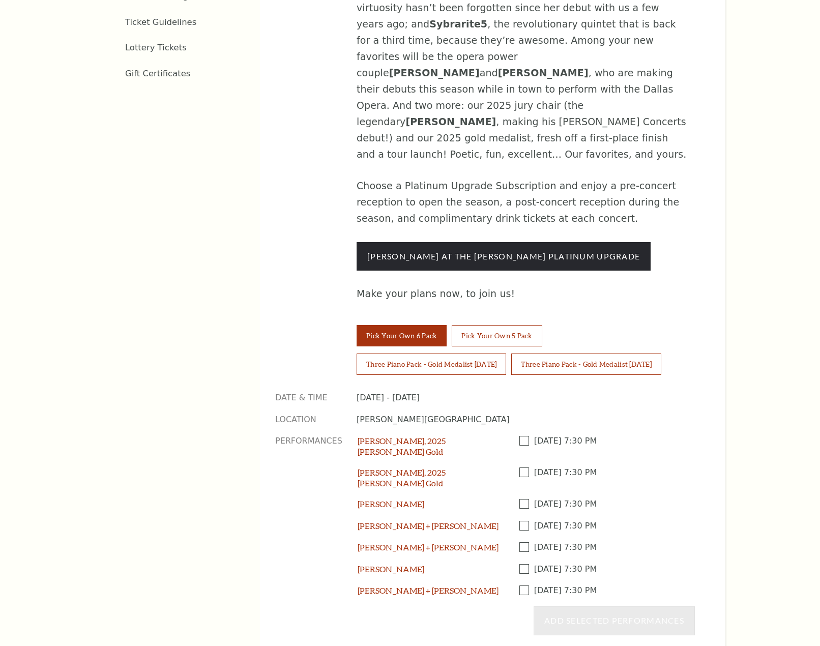
scroll to position [712, 0]
